Goal: Find specific page/section

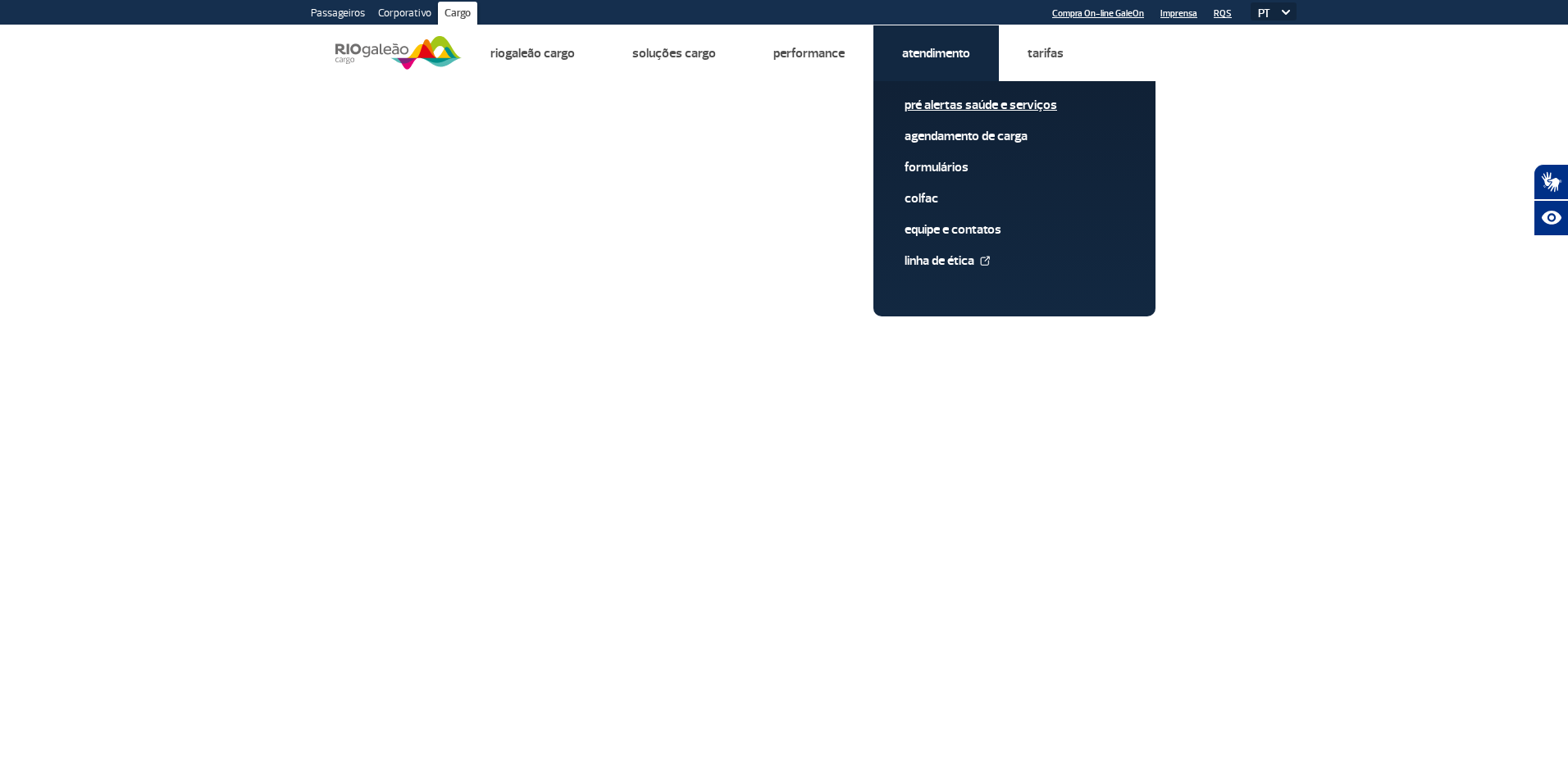
click at [1018, 102] on link "Pré alertas Saúde e Serviços" at bounding box center [1014, 105] width 220 height 18
click at [945, 100] on link "Pré alertas Saúde e Serviços" at bounding box center [1014, 105] width 220 height 18
click at [990, 110] on link "Pré alertas Saúde e Serviços" at bounding box center [1014, 105] width 220 height 18
click at [977, 106] on link "Pré alertas Saúde e Serviços" at bounding box center [1014, 105] width 220 height 18
